Goal: Communication & Community: Participate in discussion

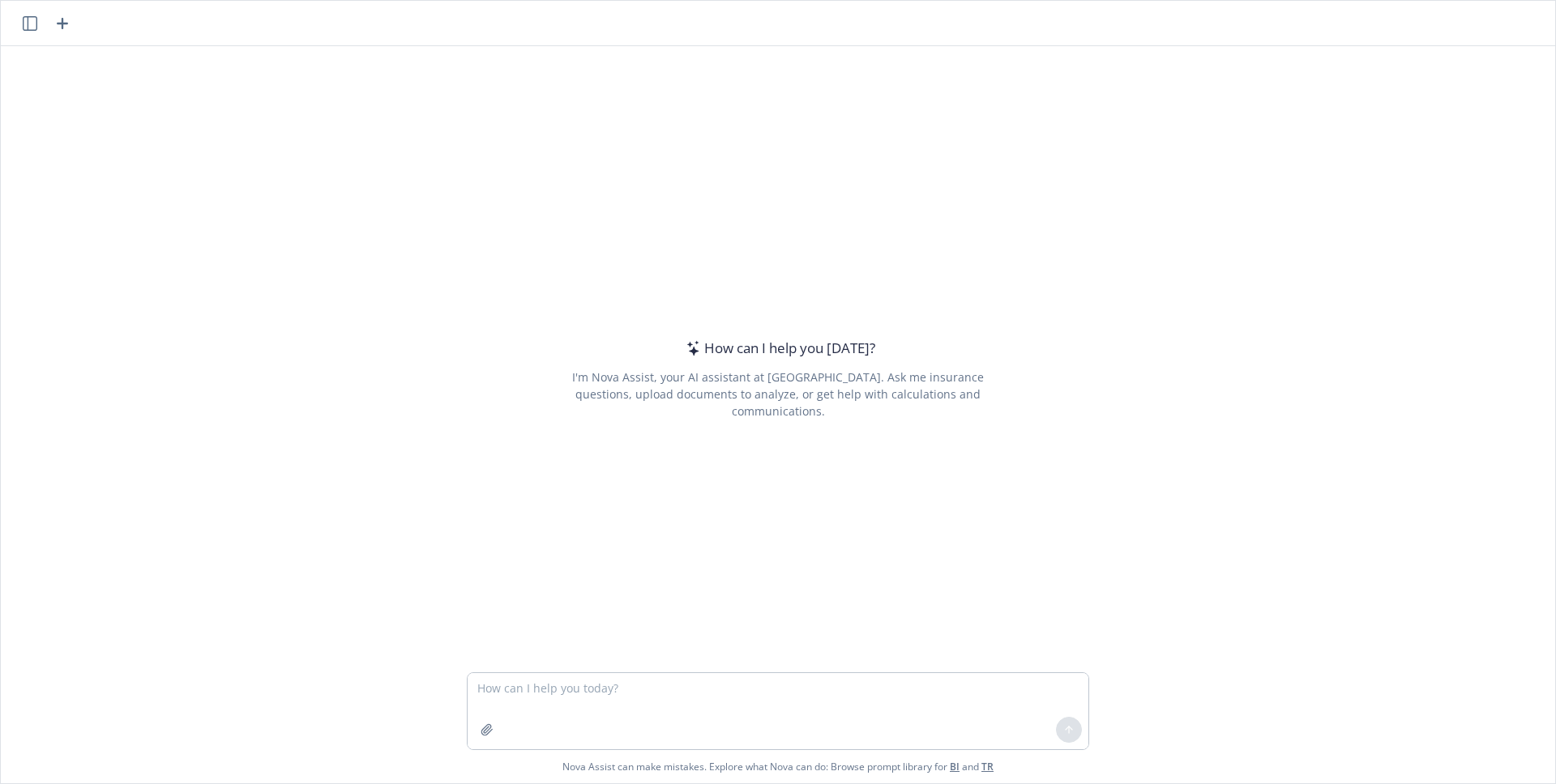
click at [26, 25] on icon "button" at bounding box center [30, 24] width 15 height 15
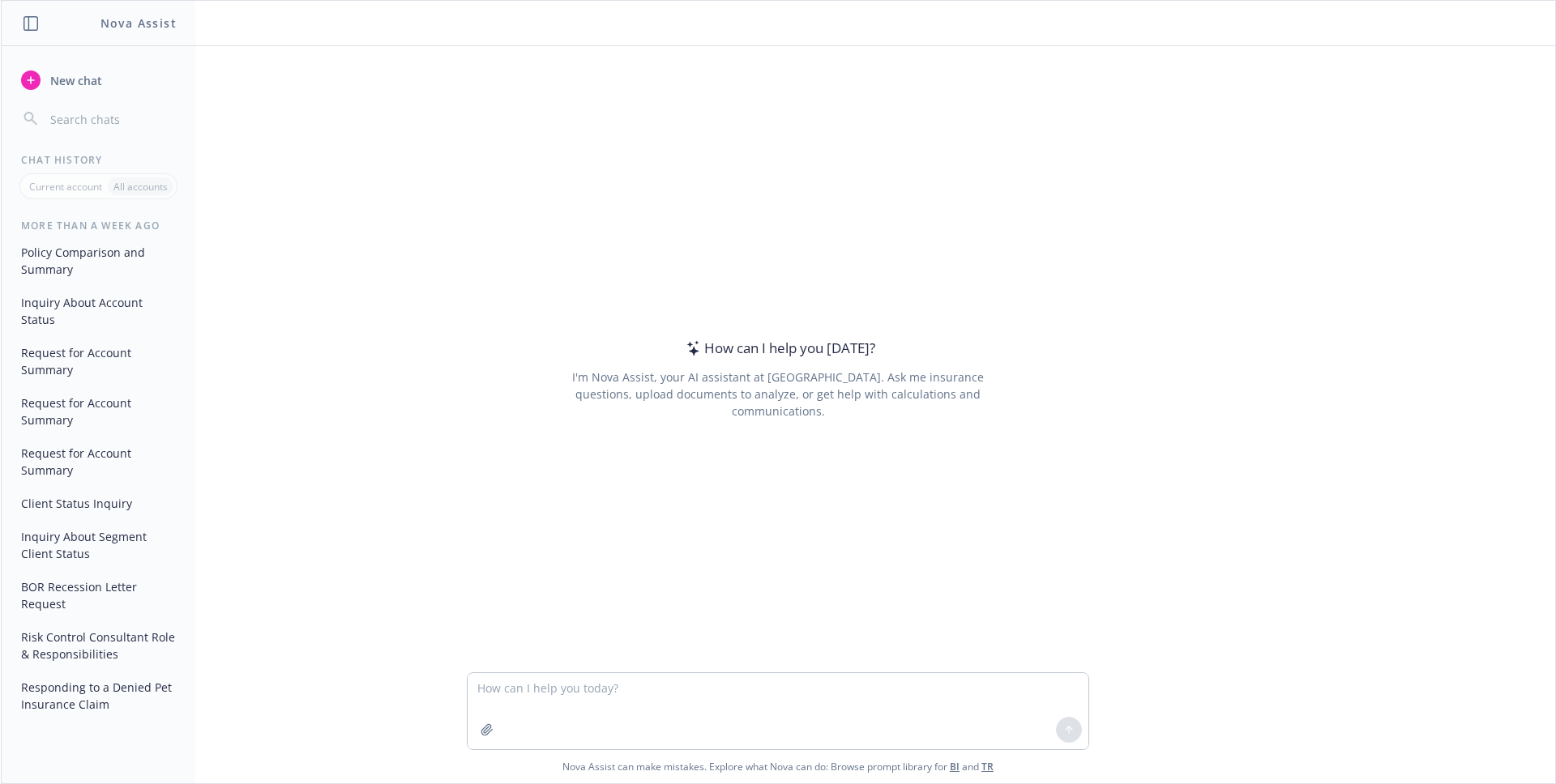
click at [31, 22] on icon "button" at bounding box center [31, 24] width 15 height 15
